Goal: Check status

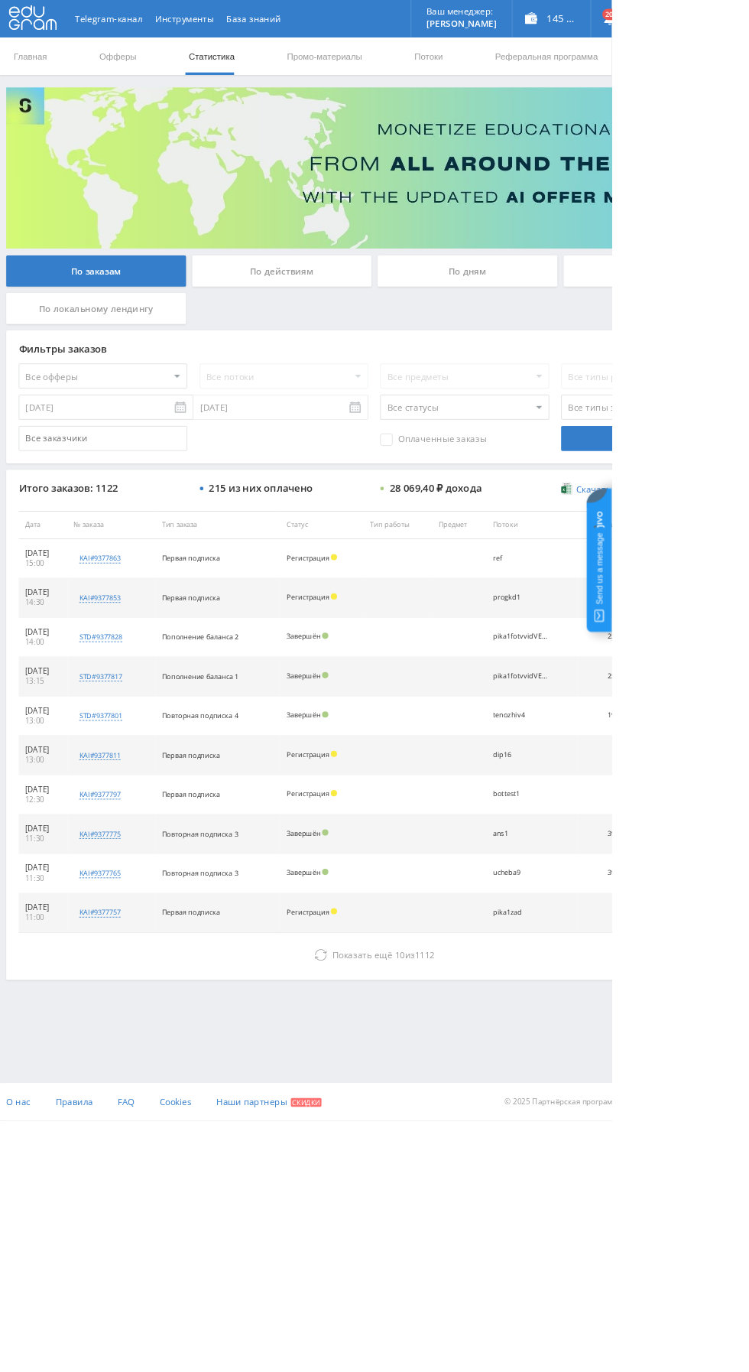
click at [595, 319] on div "По дням" at bounding box center [573, 332] width 220 height 38
click at [0, 0] on input "По дням" at bounding box center [0, 0] width 0 height 0
